Goal: Task Accomplishment & Management: Manage account settings

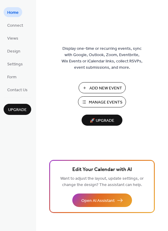
click at [103, 105] on span "Manage Events" at bounding box center [106, 102] width 34 height 6
click at [52, 37] on div "Display one-time or recurring events, sync with Google, Outlook, Zoom, Eventbri…" at bounding box center [102, 124] width 132 height 211
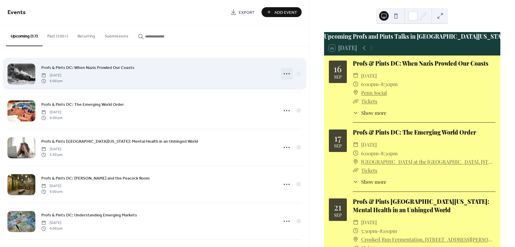
click at [287, 72] on icon at bounding box center [287, 74] width 10 height 10
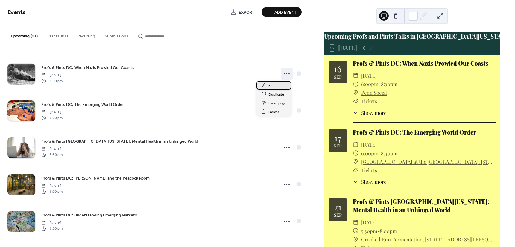
click at [276, 86] on div "Edit" at bounding box center [274, 85] width 35 height 9
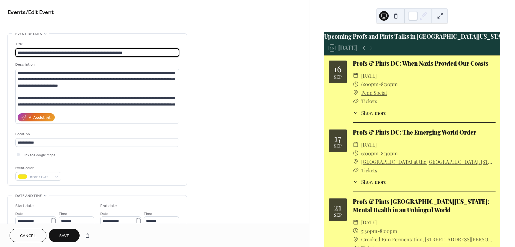
type input "**********"
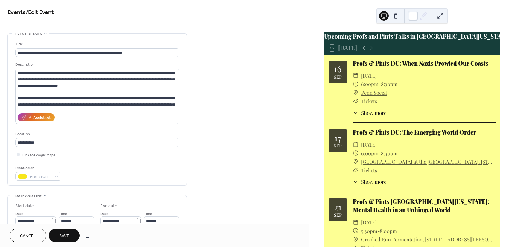
click at [118, 68] on div "Description" at bounding box center [97, 92] width 164 height 62
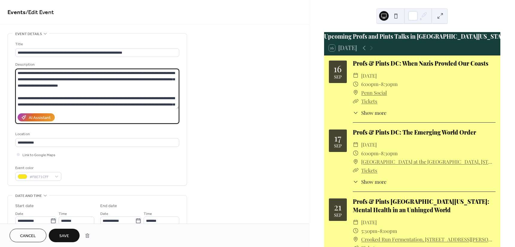
click at [117, 73] on textarea at bounding box center [97, 89] width 164 height 40
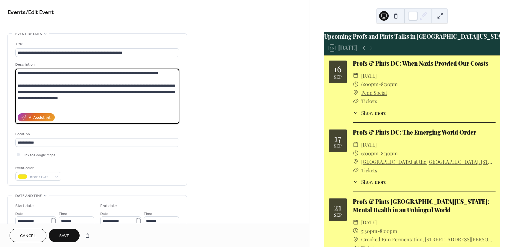
type textarea "**********"
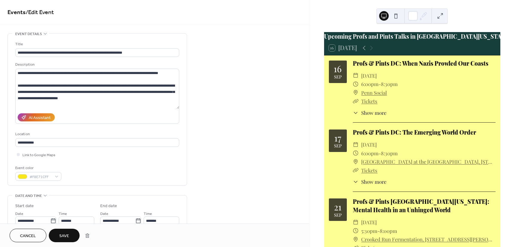
click at [74, 234] on button "Save" at bounding box center [64, 234] width 31 height 13
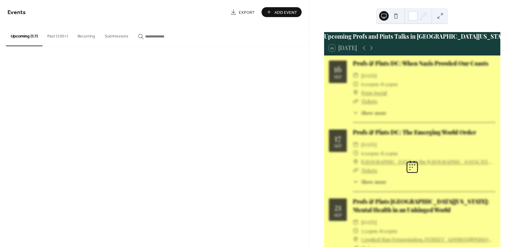
click at [74, 234] on div "Events Export Add Event Upcoming (17) Past (100+) Recurring Submissions Cancel" at bounding box center [154, 123] width 309 height 247
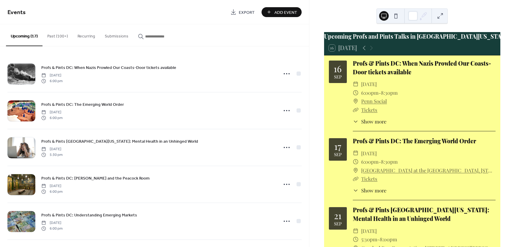
click at [74, 234] on div "Profs & Pints DC: Understanding Emerging Markets [DATE] 6:00 pm" at bounding box center [154, 221] width 294 height 37
